Goal: Information Seeking & Learning: Learn about a topic

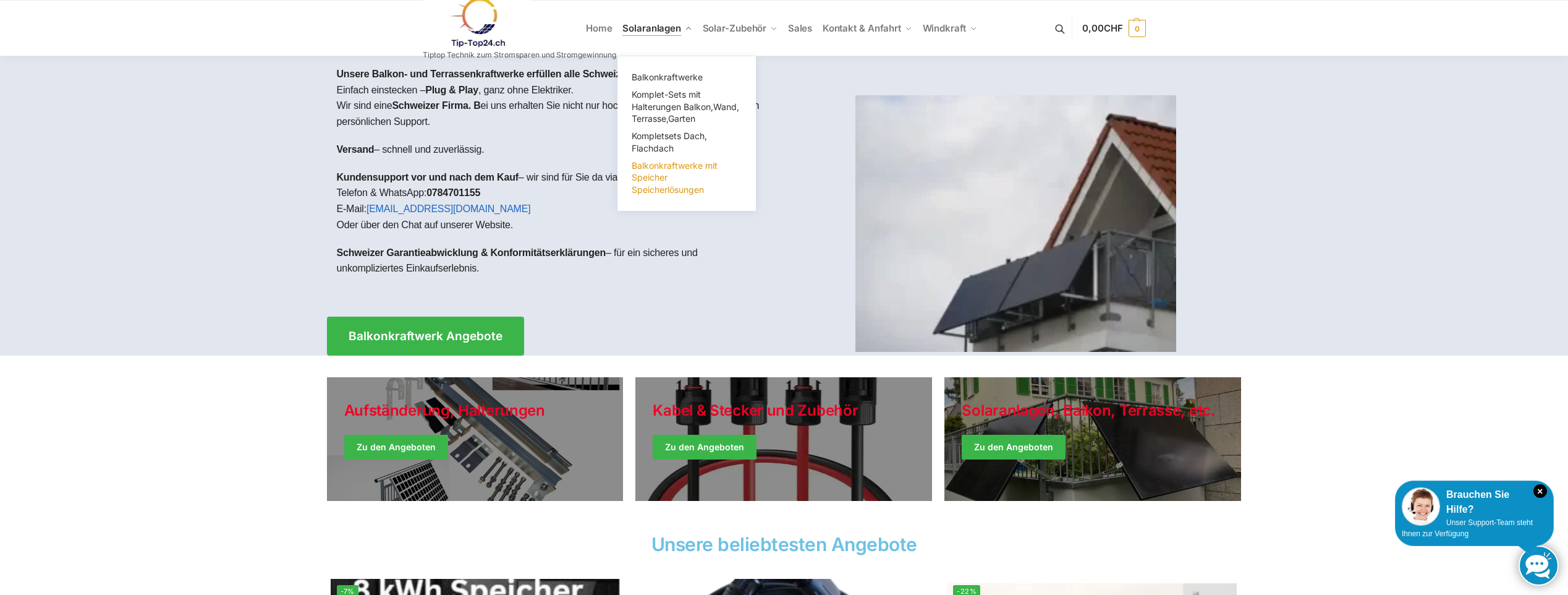
click at [652, 175] on span "Balkonkraftwerke mit Speicher Speicherlösungen" at bounding box center [674, 178] width 86 height 35
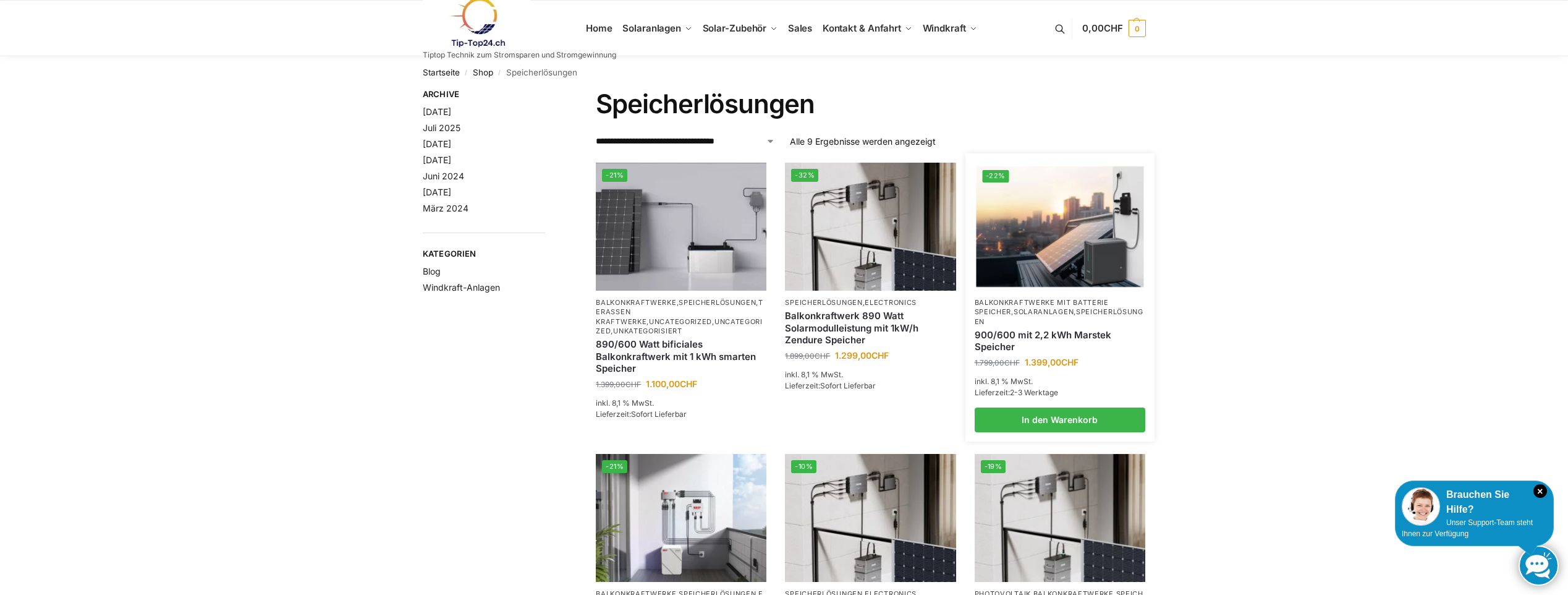
click at [1021, 340] on link "900/600 mit 2,2 kWh Marstek Speicher" at bounding box center [1060, 341] width 171 height 24
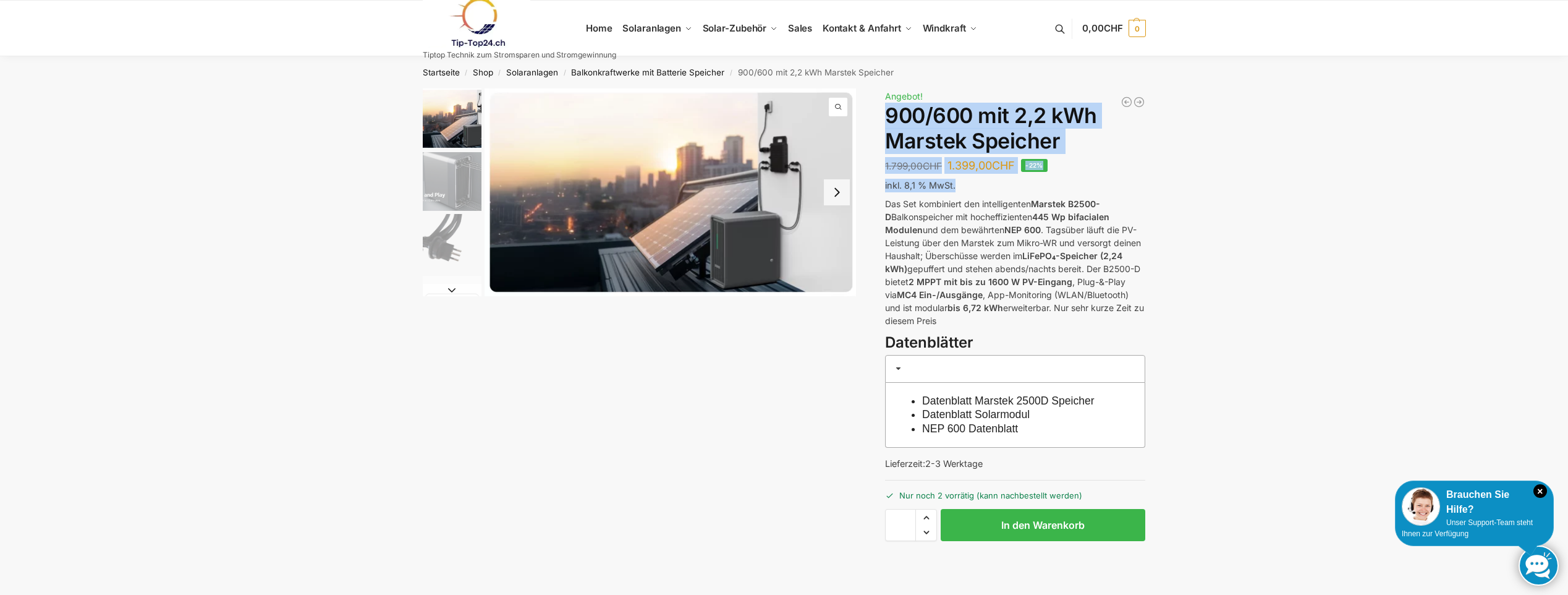
drag, startPoint x: 885, startPoint y: 113, endPoint x: 999, endPoint y: 189, distance: 137.0
click at [999, 189] on div "Steckerkraftwerk mit 8 KW Speicher und 8 Solarmodulen mit 3600 Watt 5.499,00 CH…" at bounding box center [1015, 339] width 260 height 502
click at [999, 189] on p "inkl. 8,1 % MwSt." at bounding box center [1015, 186] width 260 height 13
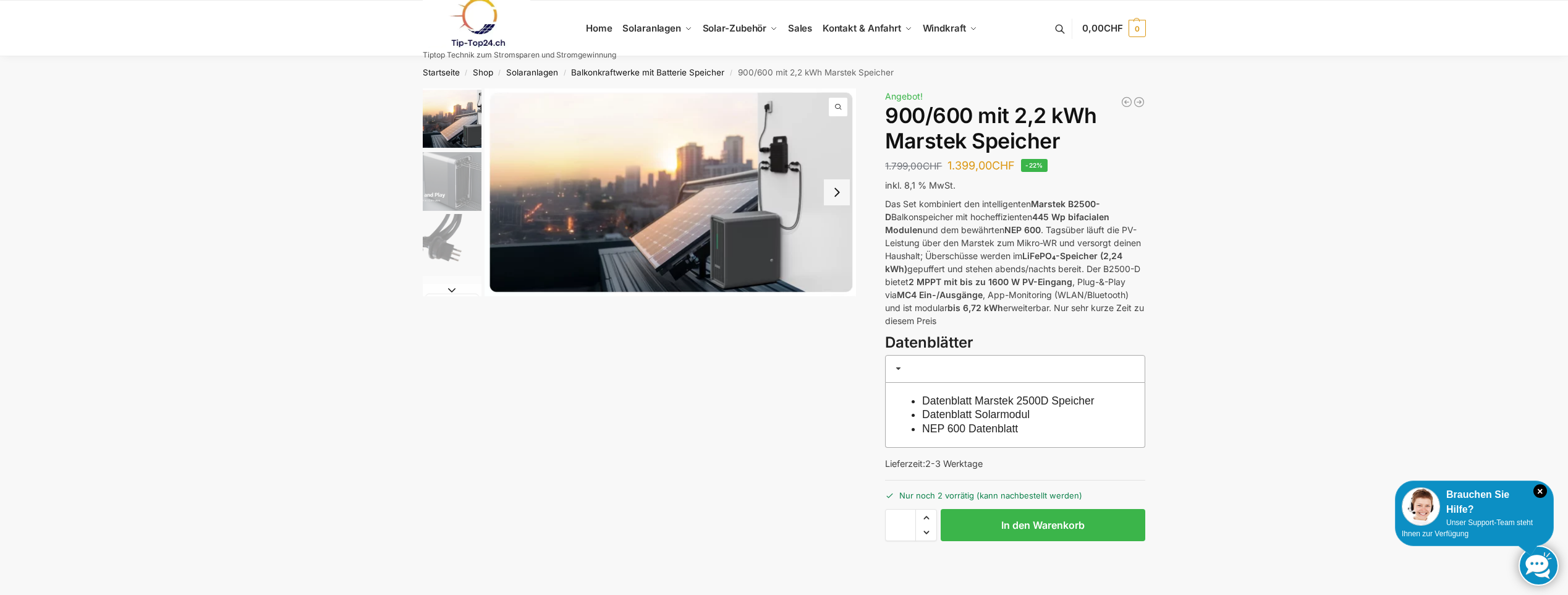
drag, startPoint x: 885, startPoint y: 202, endPoint x: 1148, endPoint y: 315, distance: 286.2
click at [1148, 315] on div "Beschreibung Zusätzliche Informationen 1.799,00 CHF Ursprünglicher Preis war: 1…" at bounding box center [784, 349] width 775 height 522
copy p "Das Set kombiniert den intelligenten Marstek B2500-D Balkonspeicher mit hocheff…"
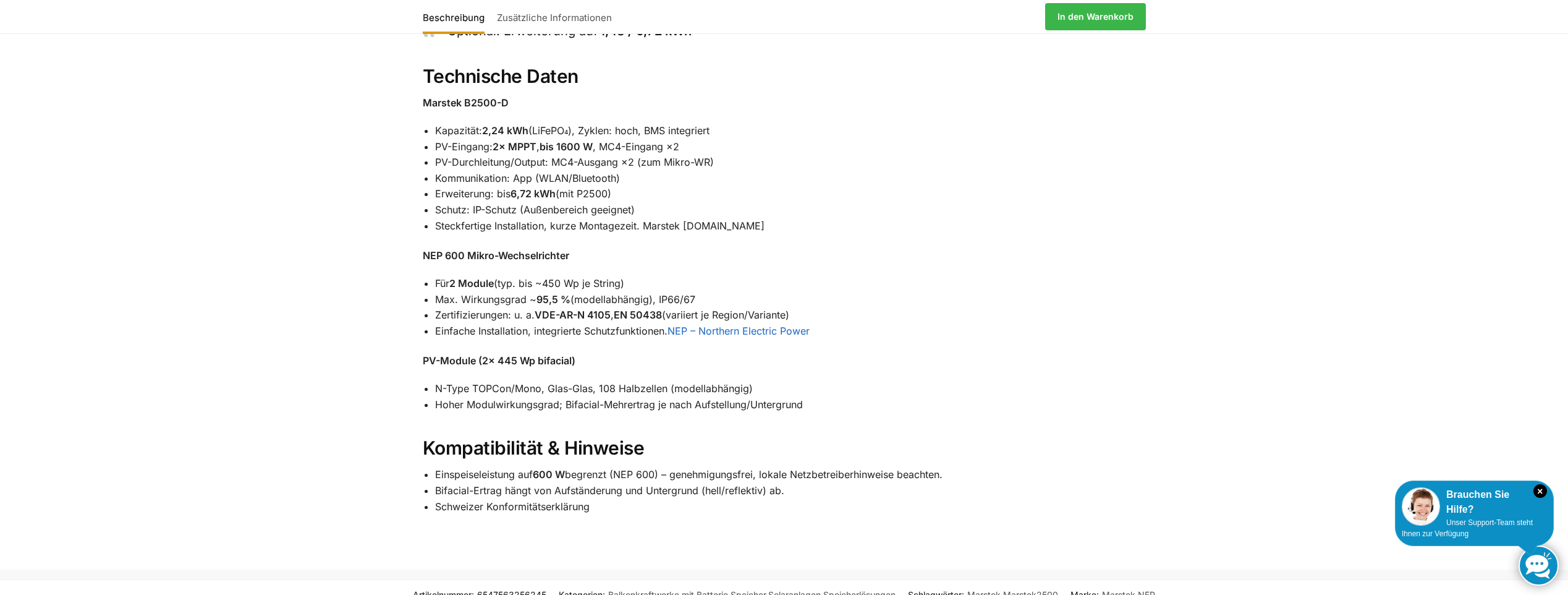
scroll to position [989, 0]
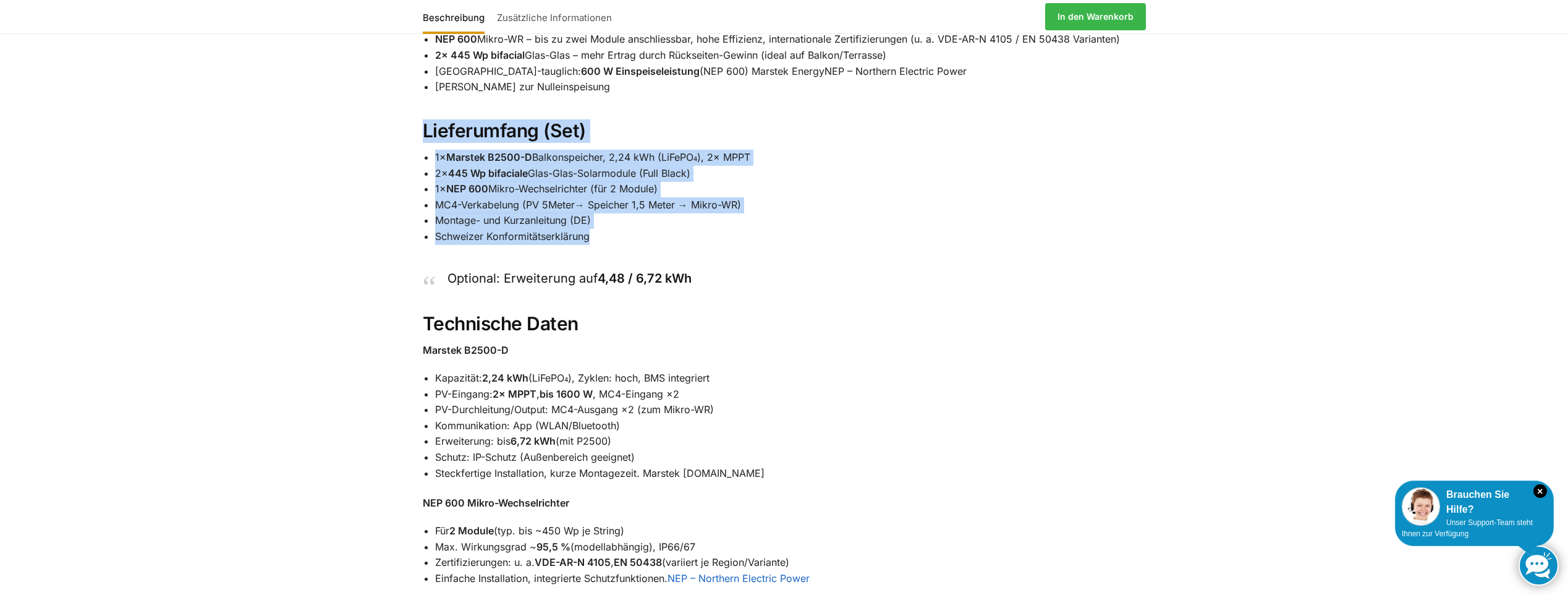
drag, startPoint x: 419, startPoint y: 124, endPoint x: 697, endPoint y: 228, distance: 296.8
click at [697, 228] on div "Balkonkraftwerk Set – Marstek B2500-D Speicher (2,24 kWh), 2× 445 Wp bifacial, …" at bounding box center [784, 228] width 775 height 1124
copy div "Lieferumfang (Set) 1× Marstek B2500-D Balkonspeicher, 2,24 kWh (LiFePO₄), 2× MP…"
